Goal: Task Accomplishment & Management: Use online tool/utility

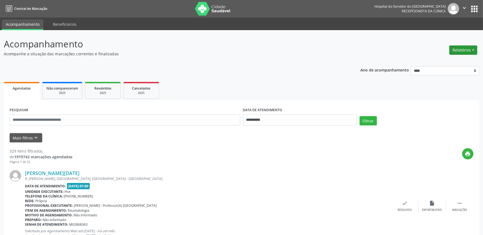
click at [463, 53] on button "Relatórios" at bounding box center [463, 49] width 28 height 9
click at [451, 61] on link "Agendamentos" at bounding box center [447, 62] width 59 height 8
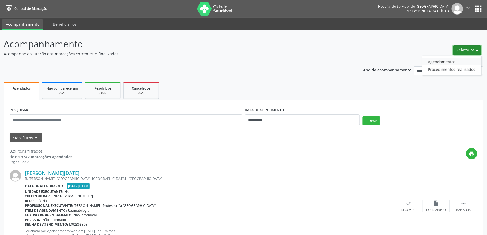
select select "*"
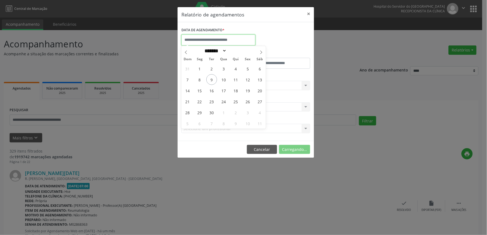
click at [229, 37] on input "text" at bounding box center [218, 40] width 74 height 11
click at [200, 81] on span "8" at bounding box center [199, 79] width 11 height 11
type input "**********"
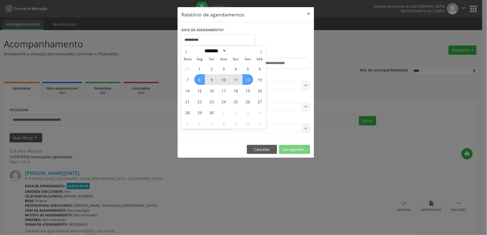
click at [247, 78] on span "12" at bounding box center [247, 79] width 11 height 11
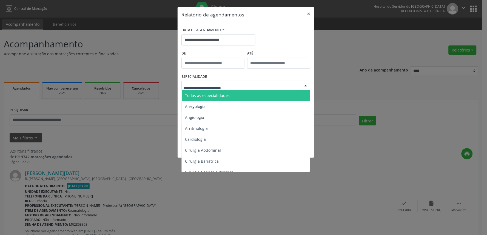
click at [226, 93] on span "Todas as especialidades" at bounding box center [207, 95] width 45 height 5
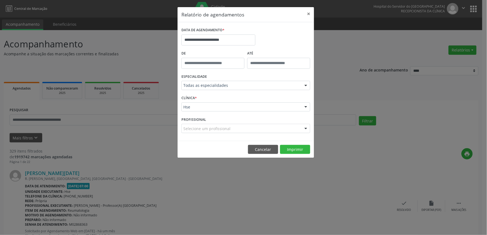
click at [253, 132] on div "Selecione um profissional" at bounding box center [245, 128] width 129 height 9
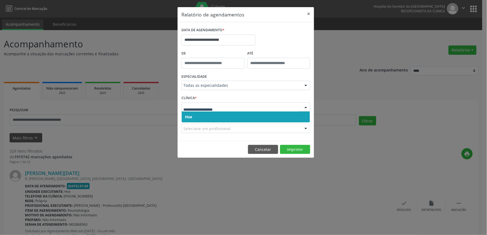
click at [227, 117] on span "Hse" at bounding box center [246, 117] width 128 height 11
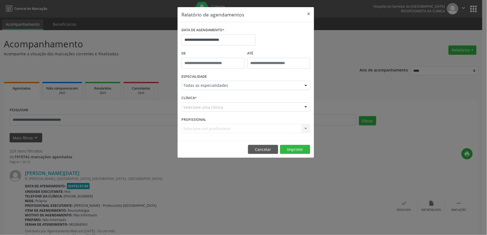
click at [225, 109] on div "Selecione uma clínica" at bounding box center [245, 106] width 129 height 9
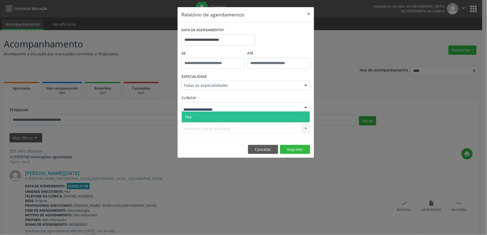
click at [225, 115] on span "Hse" at bounding box center [246, 117] width 128 height 11
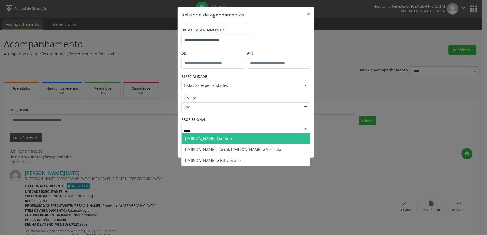
type input "******"
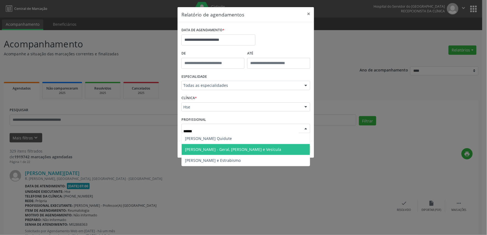
click at [206, 152] on span "[PERSON_NAME] - Geral, [PERSON_NAME] e Vesícula" at bounding box center [246, 149] width 128 height 11
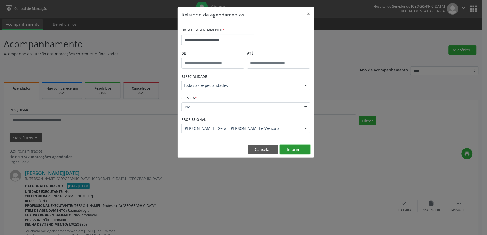
click at [303, 150] on button "Imprimir" at bounding box center [295, 149] width 30 height 9
click at [199, 40] on input "**********" at bounding box center [218, 40] width 74 height 11
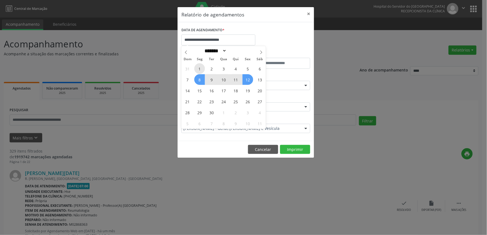
click at [198, 73] on span "1" at bounding box center [199, 68] width 11 height 11
type input "**********"
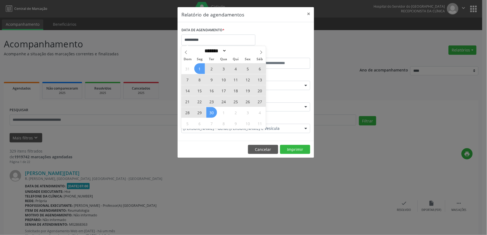
click at [214, 111] on span "30" at bounding box center [211, 112] width 11 height 11
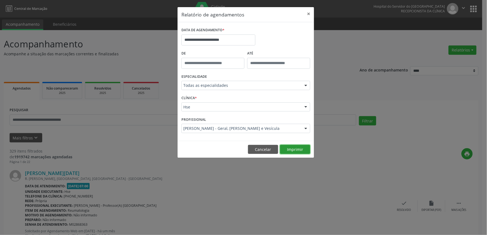
click at [295, 152] on button "Imprimir" at bounding box center [295, 149] width 30 height 9
click at [252, 152] on button "Cancelar" at bounding box center [263, 149] width 30 height 9
